Goal: Task Accomplishment & Management: Manage account settings

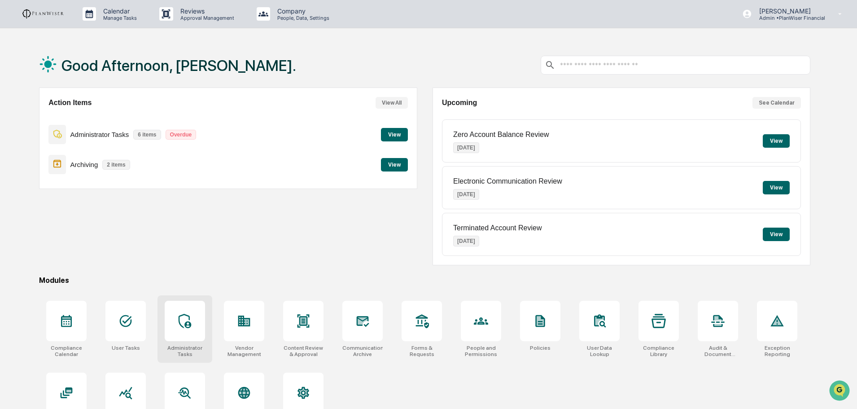
click at [184, 313] on div at bounding box center [185, 320] width 40 height 40
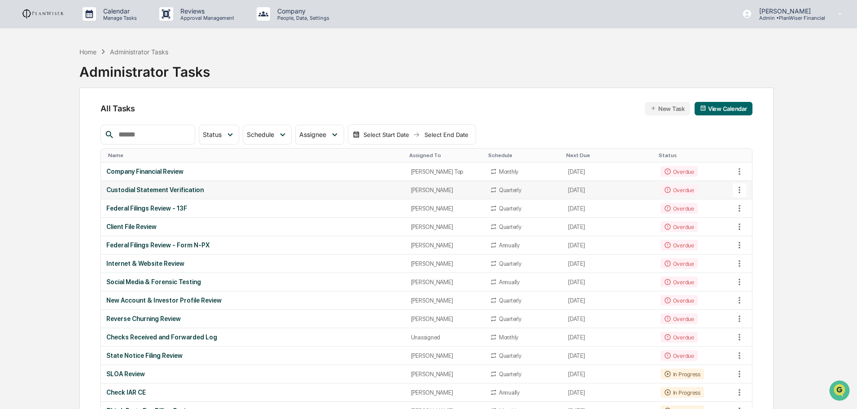
click at [151, 187] on div "Custodial Statement Verification" at bounding box center [252, 189] width 293 height 7
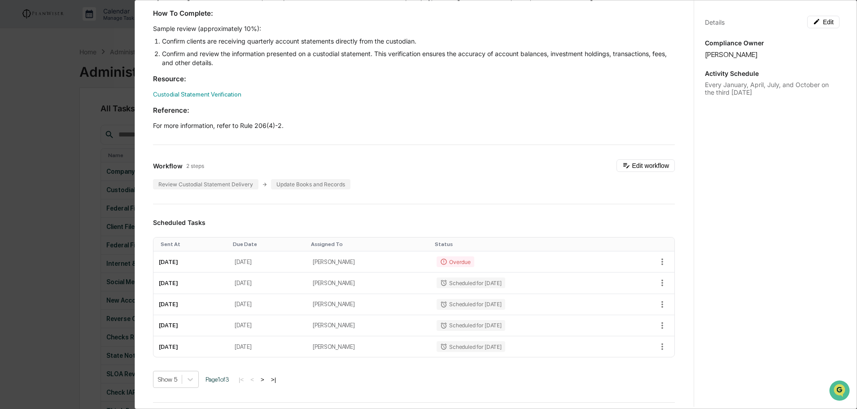
scroll to position [45, 0]
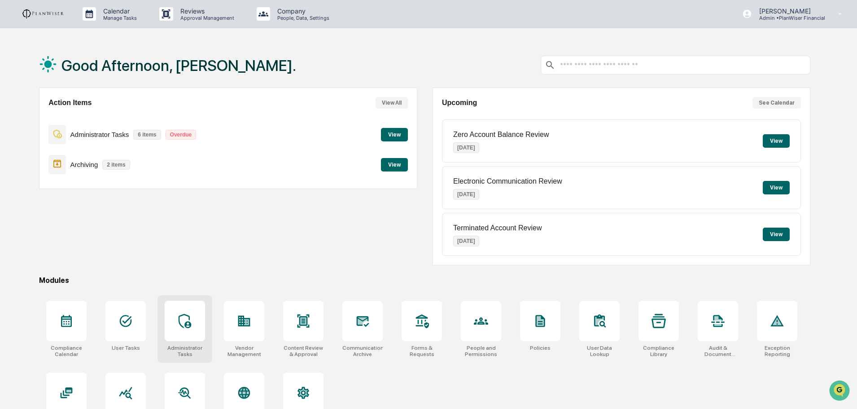
click at [185, 326] on icon at bounding box center [184, 320] width 13 height 14
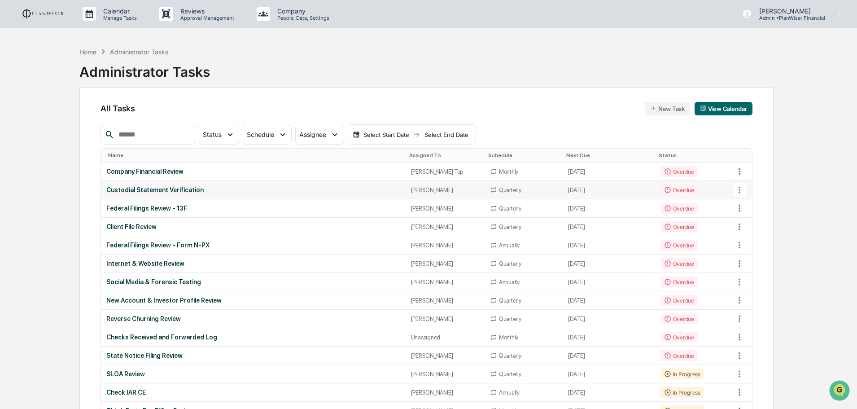
click at [163, 188] on div "Custodial Statement Verification" at bounding box center [252, 189] width 293 height 7
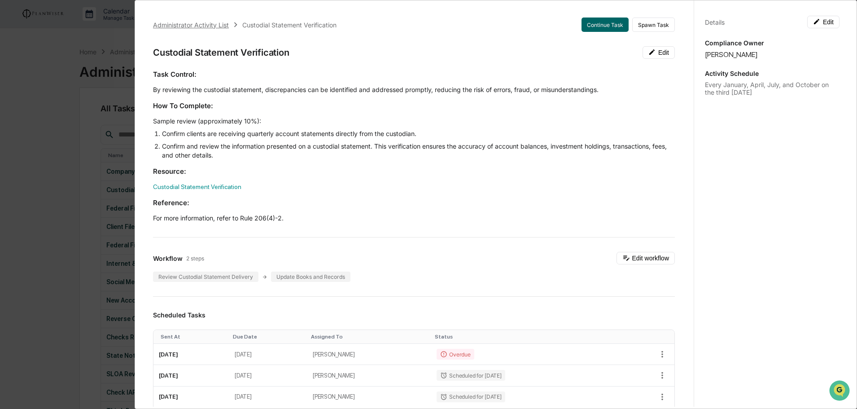
click at [208, 26] on div "Administrator Activity List" at bounding box center [191, 25] width 76 height 8
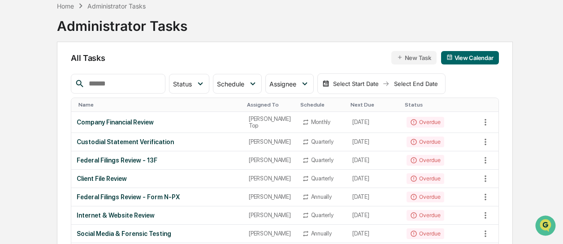
scroll to position [90, 0]
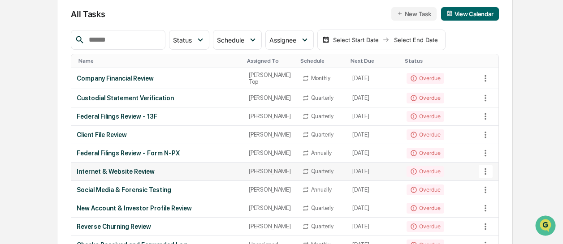
click at [126, 175] on div "Internet & Website Review" at bounding box center [157, 171] width 161 height 7
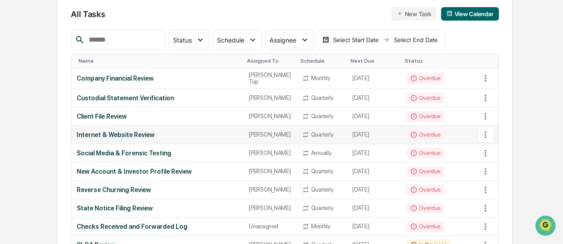
click at [101, 139] on div "Internet & Website Review" at bounding box center [157, 134] width 161 height 7
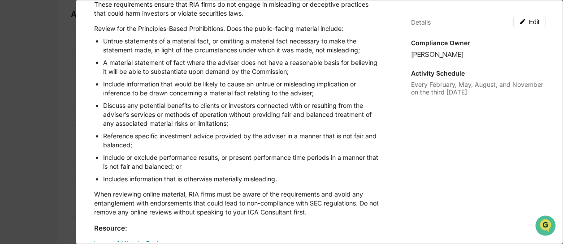
scroll to position [0, 0]
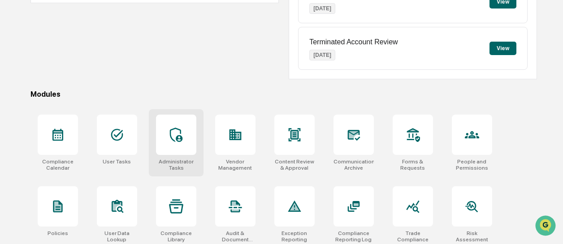
scroll to position [224, 0]
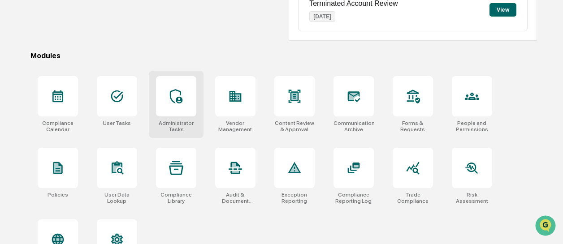
click at [171, 97] on icon at bounding box center [176, 96] width 13 height 14
click at [175, 91] on icon at bounding box center [176, 96] width 14 height 14
click at [185, 100] on div at bounding box center [176, 96] width 40 height 40
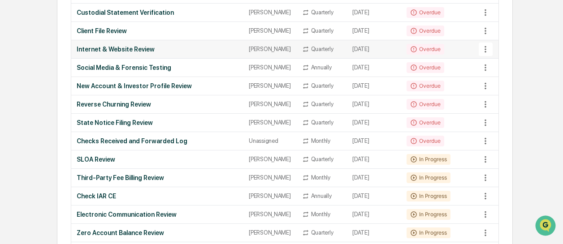
click at [143, 50] on td "Internet & Website Review" at bounding box center [157, 49] width 172 height 18
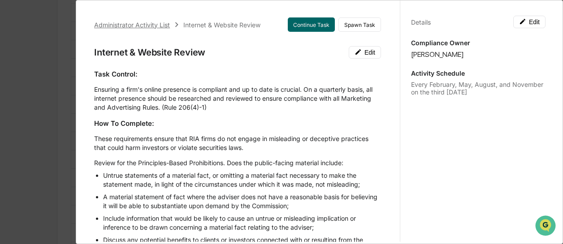
click at [150, 24] on div "Administrator Activity List" at bounding box center [132, 25] width 76 height 8
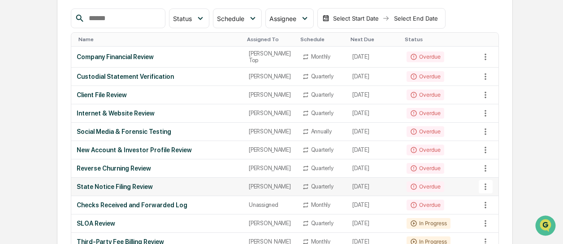
scroll to position [90, 0]
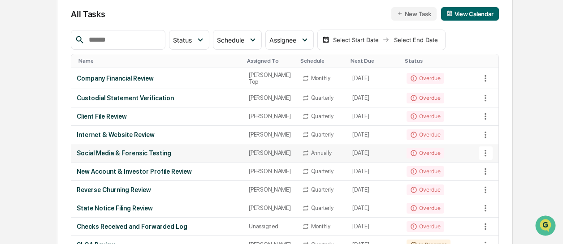
click at [135, 157] on td "Social Media & Forensic Testing" at bounding box center [157, 153] width 172 height 18
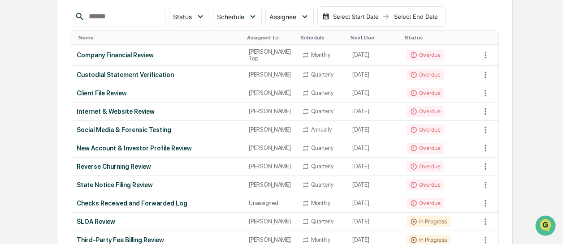
scroll to position [135, 0]
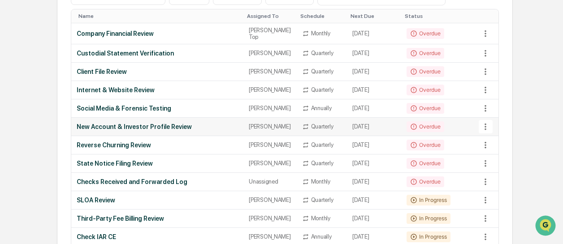
click at [145, 130] on div "New Account & Investor Profile Review" at bounding box center [157, 126] width 161 height 7
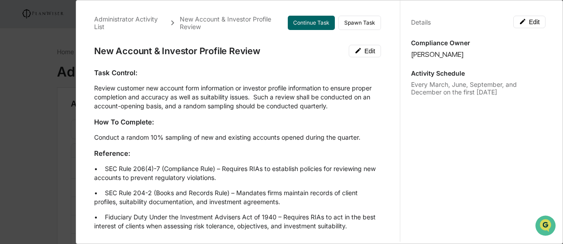
scroll to position [0, 0]
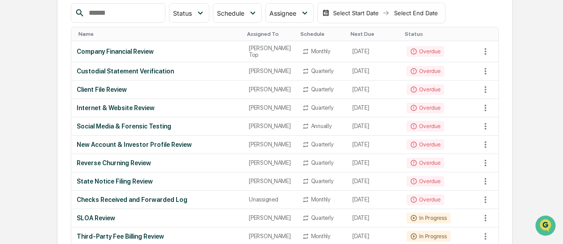
scroll to position [116, 0]
click at [146, 149] on div "New Account & Investor Profile Review" at bounding box center [157, 145] width 161 height 7
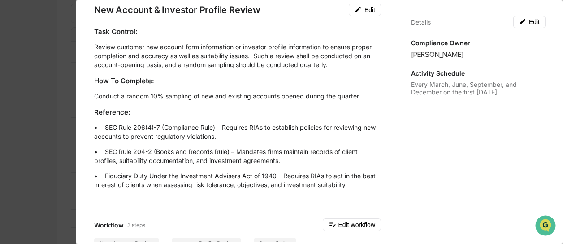
scroll to position [41, 0]
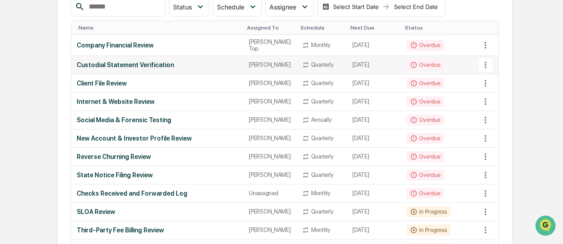
scroll to position [125, 0]
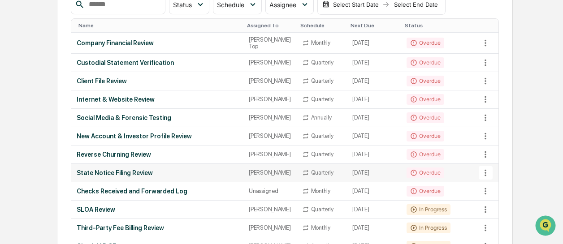
click at [123, 183] on td "State Notice Filing Review" at bounding box center [157, 173] width 172 height 18
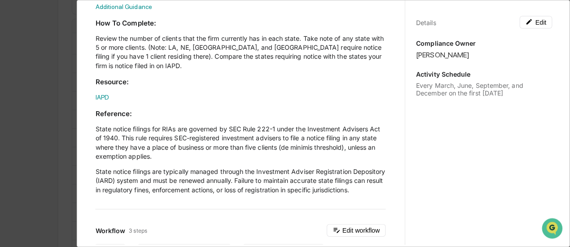
scroll to position [0, 0]
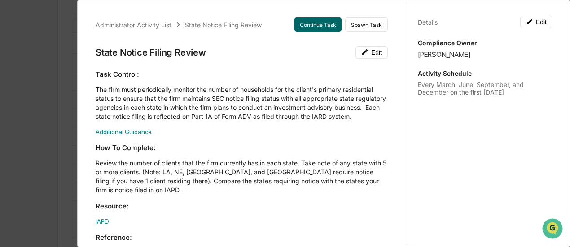
click at [154, 23] on div "Administrator Activity List" at bounding box center [134, 25] width 76 height 8
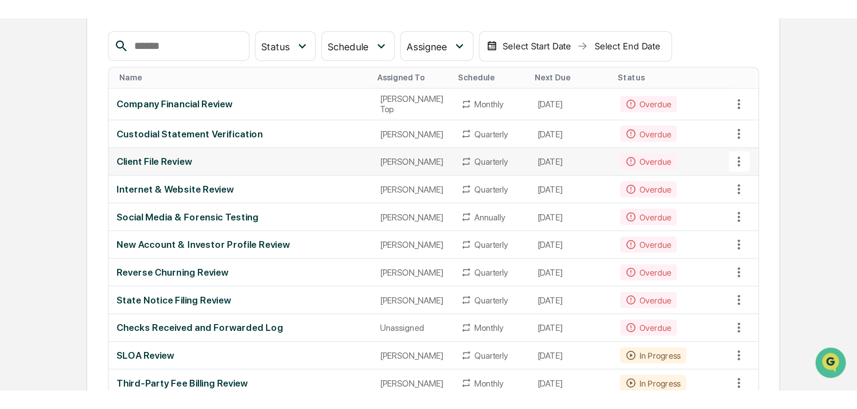
scroll to position [90, 0]
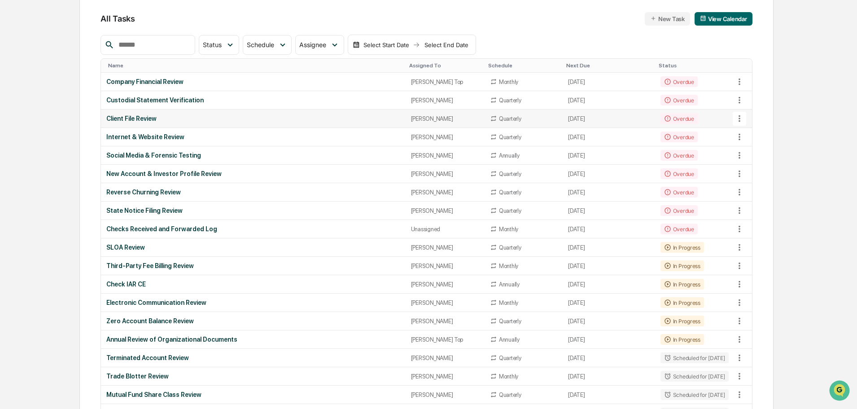
click at [120, 116] on div "Client File Review" at bounding box center [252, 118] width 293 height 7
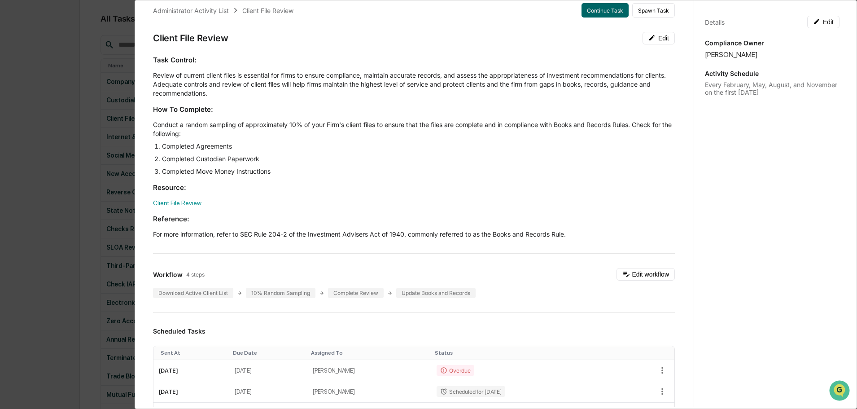
scroll to position [0, 0]
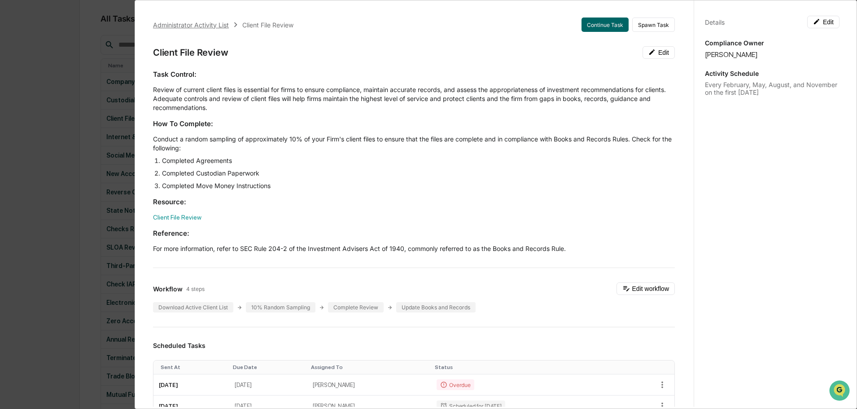
click at [175, 21] on div "Administrator Activity List" at bounding box center [191, 25] width 76 height 8
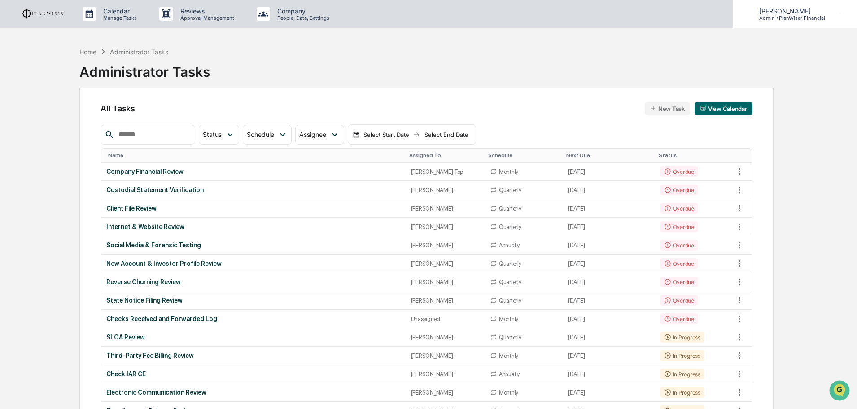
click at [567, 17] on p "Admin • PlanWiser Financial" at bounding box center [788, 18] width 73 height 6
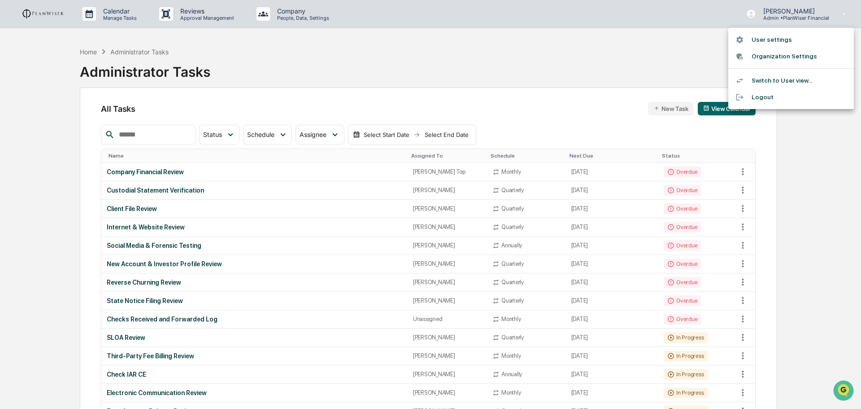
click at [567, 38] on li "User settings" at bounding box center [791, 39] width 126 height 17
